Goal: Use online tool/utility: Use online tool/utility

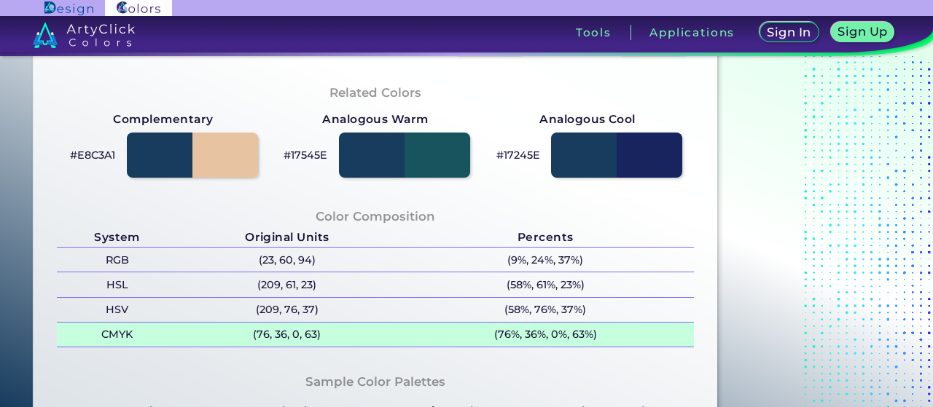
click at [290, 341] on p "(76, 36, 0, 63)" at bounding box center [287, 335] width 220 height 24
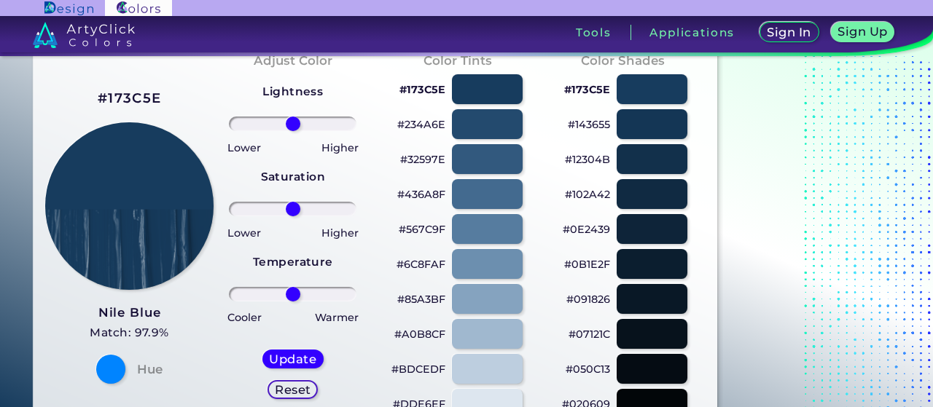
scroll to position [0, 0]
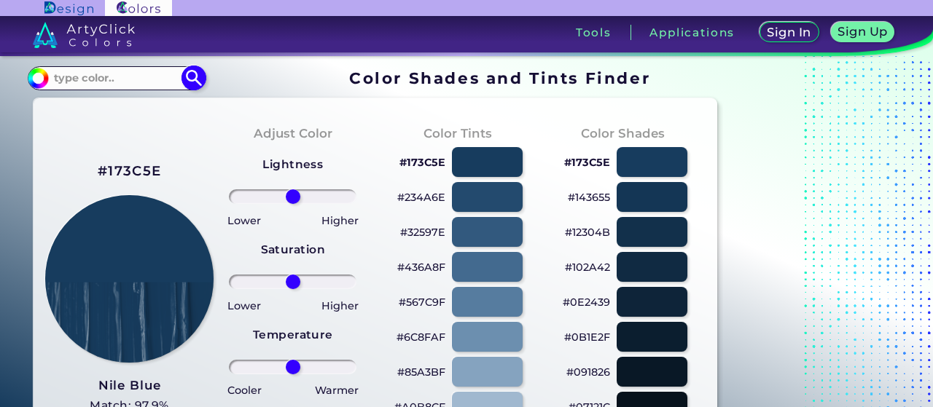
click at [141, 78] on input at bounding box center [116, 78] width 136 height 20
paste input "7B6552"
type input "7B6552"
click at [184, 77] on img at bounding box center [194, 79] width 26 height 26
type input "#000000"
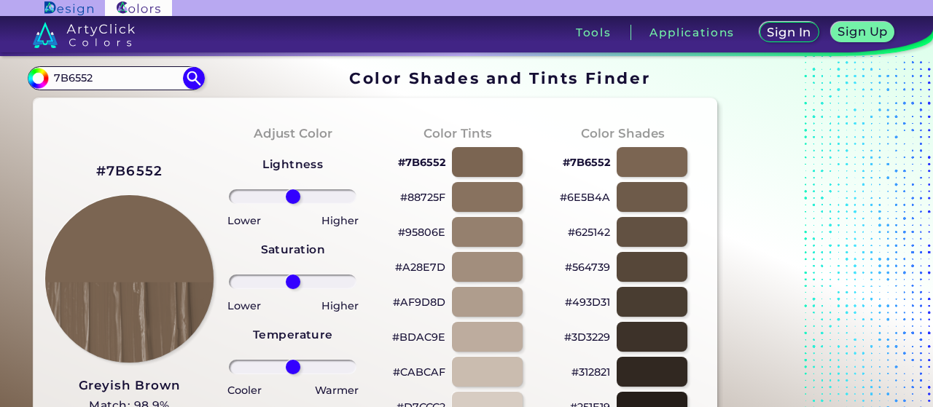
scroll to position [364, 0]
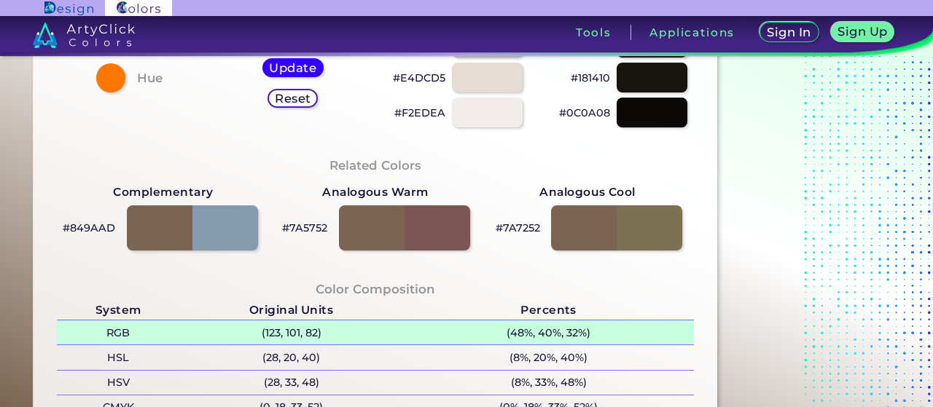
click at [288, 335] on p "(123, 101, 82)" at bounding box center [291, 333] width 224 height 24
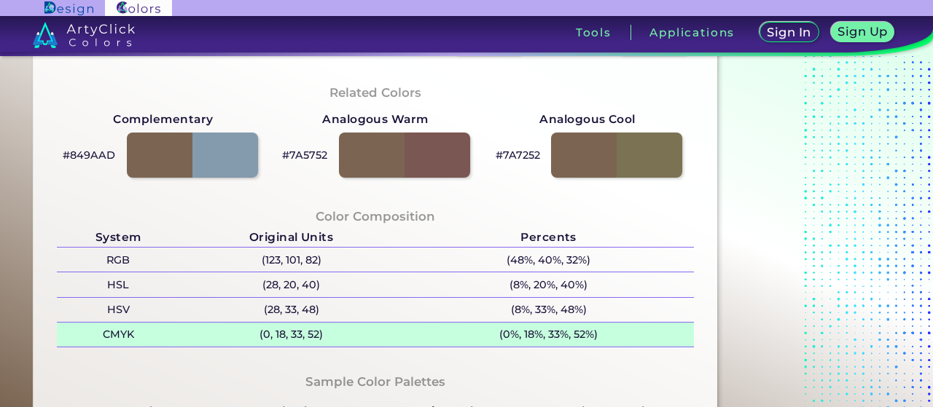
click at [294, 329] on p "(0, 18, 33, 52)" at bounding box center [291, 335] width 224 height 24
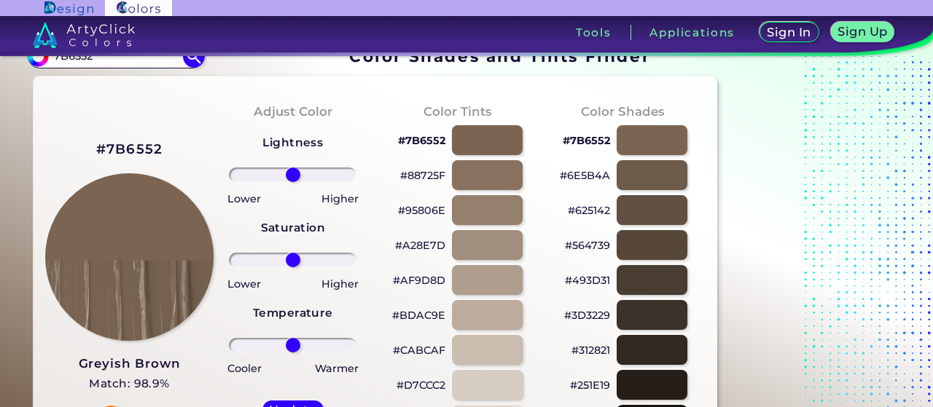
scroll to position [0, 0]
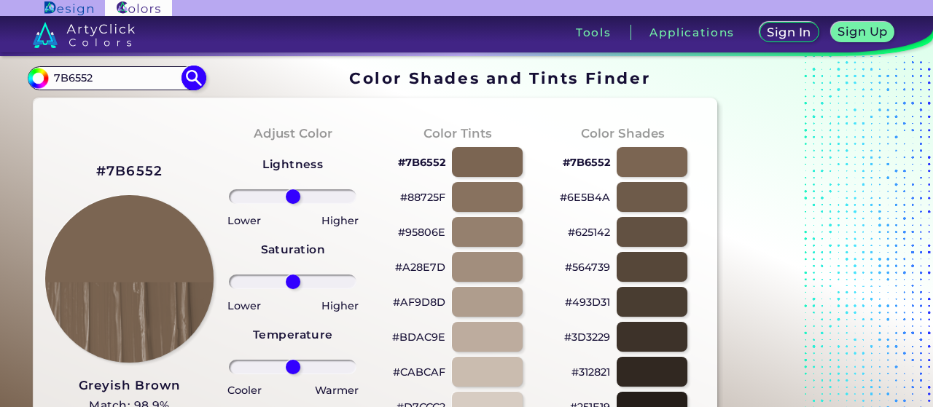
click at [122, 85] on input "7B6552" at bounding box center [116, 78] width 136 height 20
paste input "B19479"
type input "B19479"
click at [197, 70] on img at bounding box center [194, 79] width 26 height 26
type input "#000000"
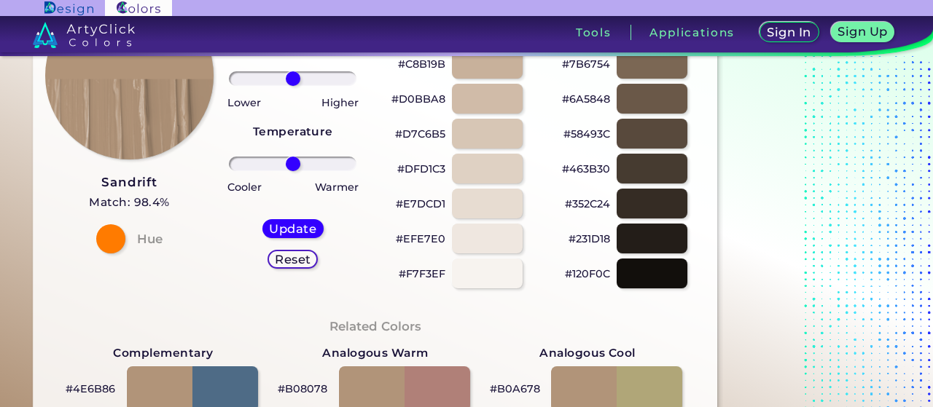
scroll to position [364, 0]
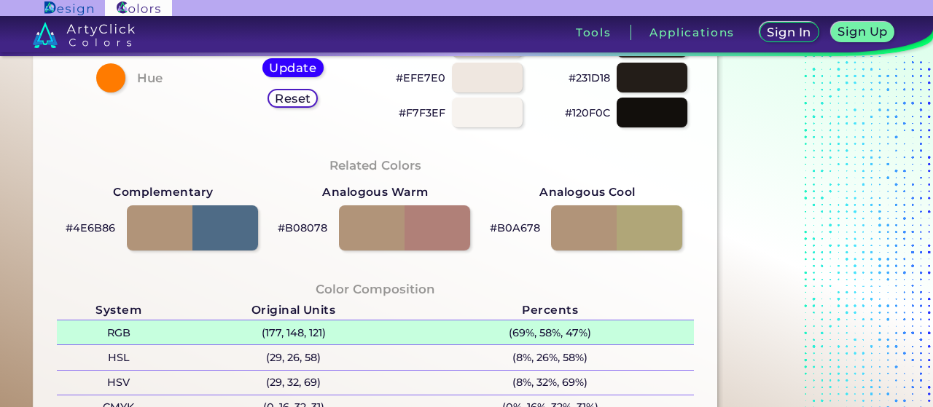
click at [291, 337] on p "(177, 148, 121)" at bounding box center [293, 333] width 227 height 24
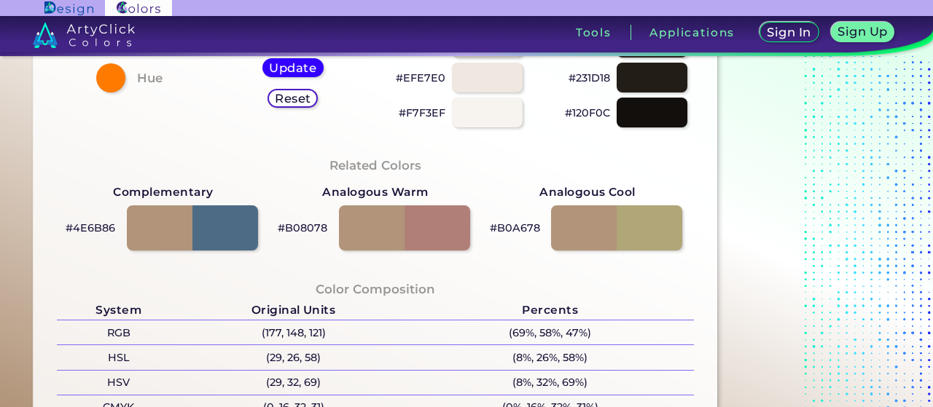
scroll to position [510, 0]
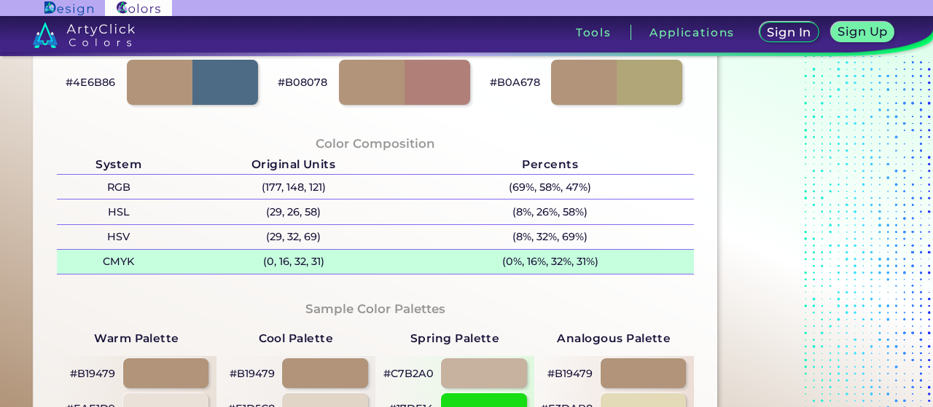
click at [294, 266] on p "(0, 16, 32, 31)" at bounding box center [293, 262] width 227 height 24
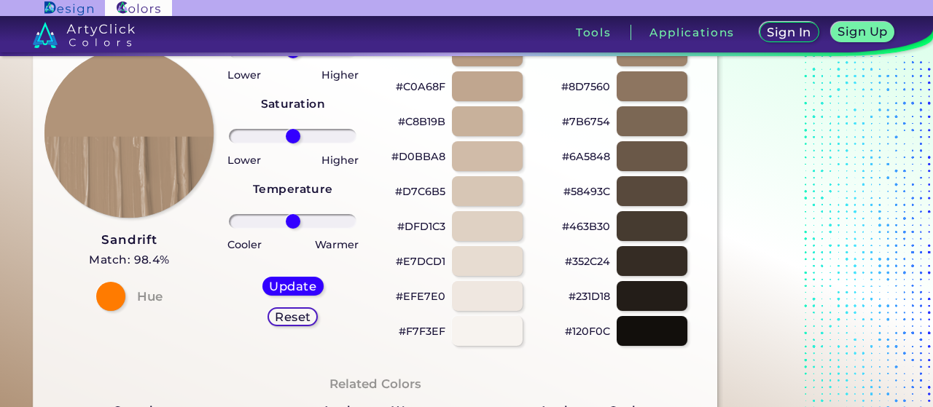
scroll to position [0, 0]
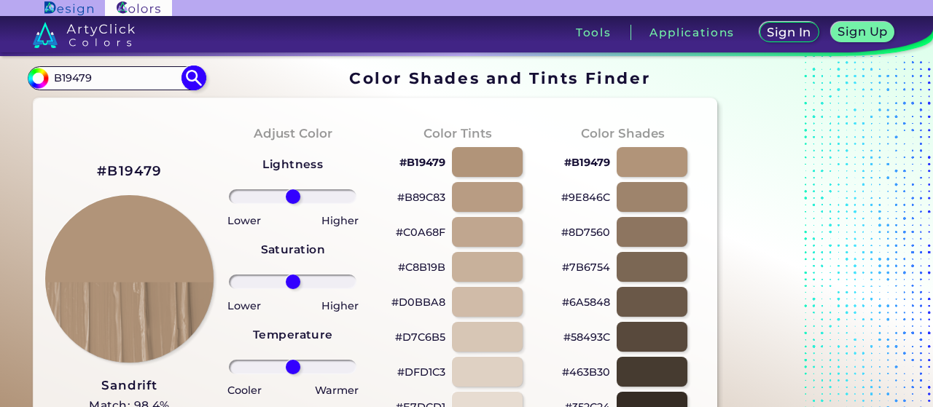
click at [124, 72] on input "B19479" at bounding box center [116, 78] width 136 height 20
paste input "F2F7FC"
type input "F2F7FC"
click at [185, 69] on img at bounding box center [194, 79] width 26 height 26
type input "#000000"
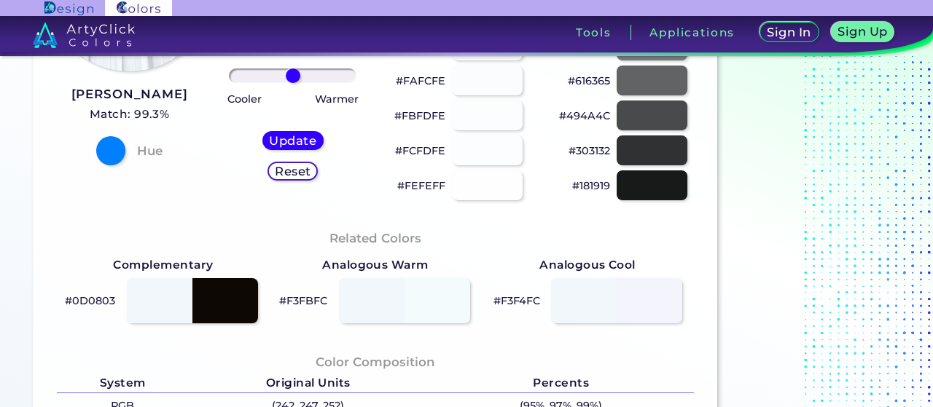
scroll to position [437, 0]
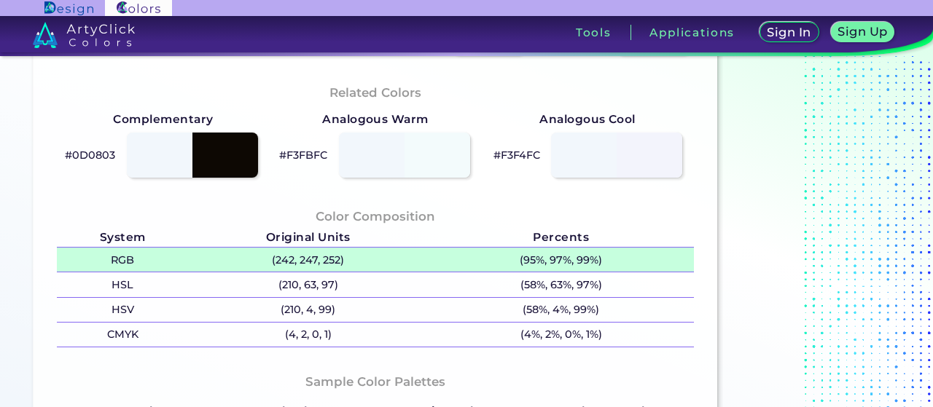
click at [307, 262] on p "(242, 247, 252)" at bounding box center [308, 260] width 240 height 24
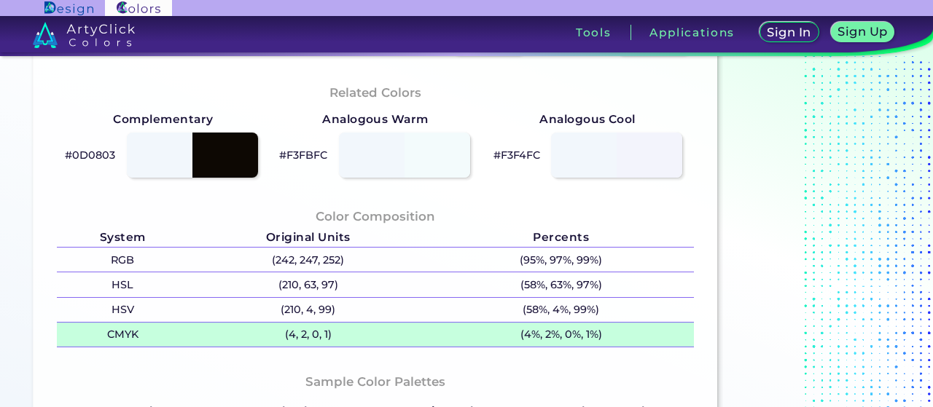
click at [297, 326] on p "(4, 2, 0, 1)" at bounding box center [308, 335] width 240 height 24
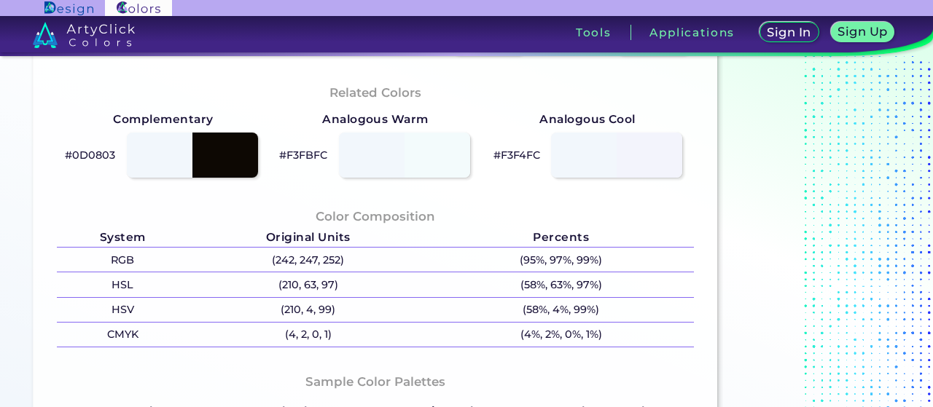
scroll to position [0, 0]
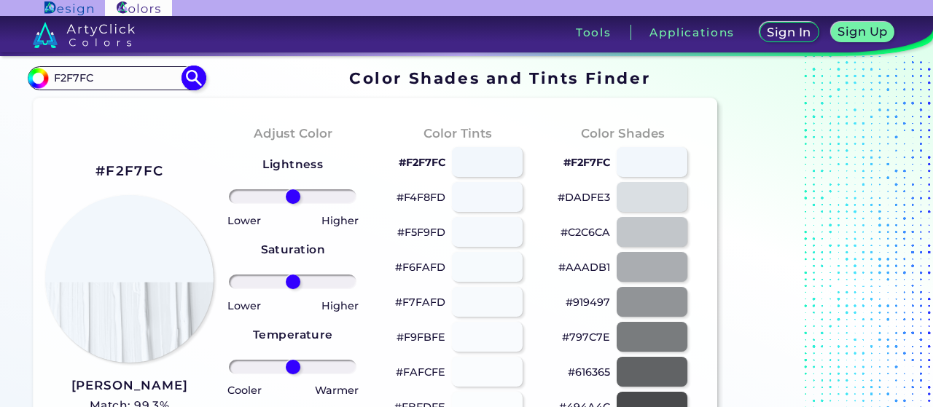
click at [136, 72] on input "F2F7FC" at bounding box center [116, 78] width 136 height 20
paste input "0D0803"
type input "0D0803"
click at [200, 74] on img at bounding box center [194, 79] width 26 height 26
type input "#000000"
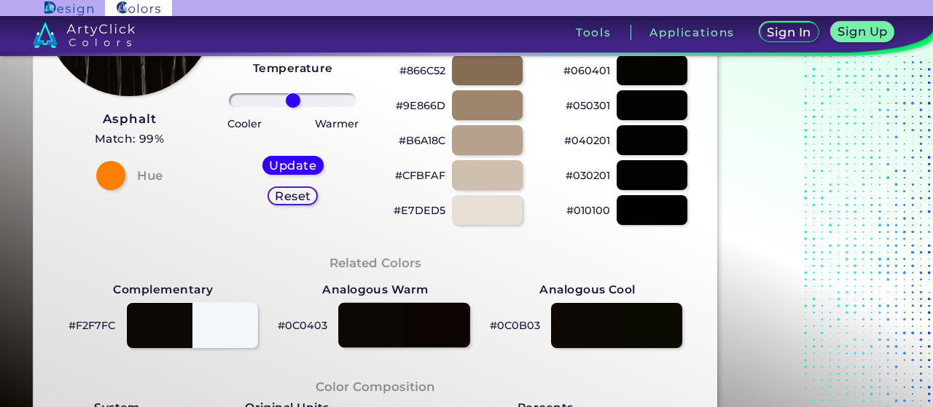
scroll to position [364, 0]
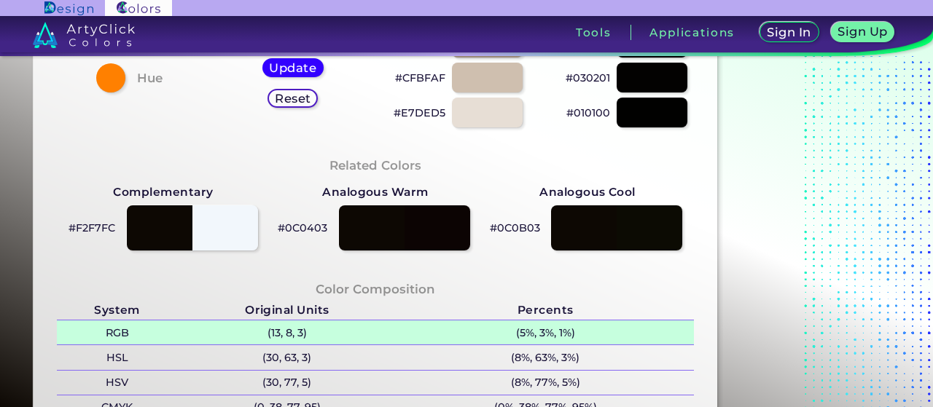
click at [289, 338] on p "(13, 8, 3)" at bounding box center [287, 333] width 220 height 24
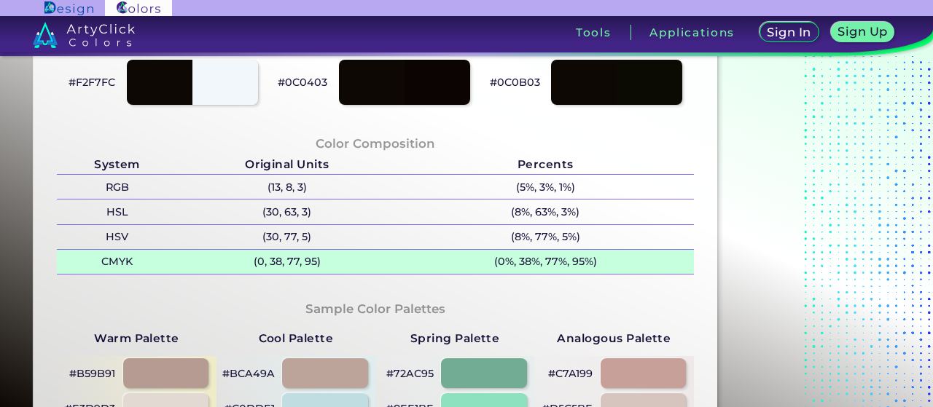
click at [296, 268] on p "(0, 38, 77, 95)" at bounding box center [287, 262] width 220 height 24
